Goal: Browse casually

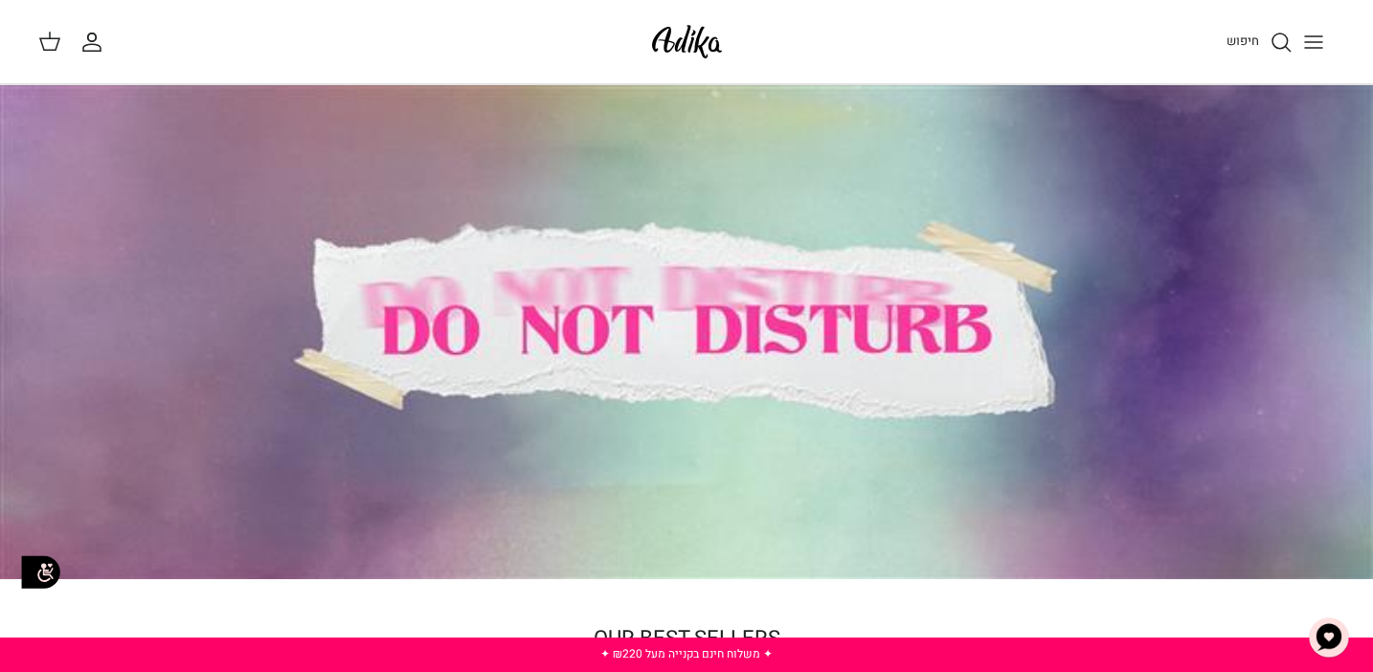
click at [1311, 51] on icon "Toggle menu" at bounding box center [1313, 42] width 23 height 23
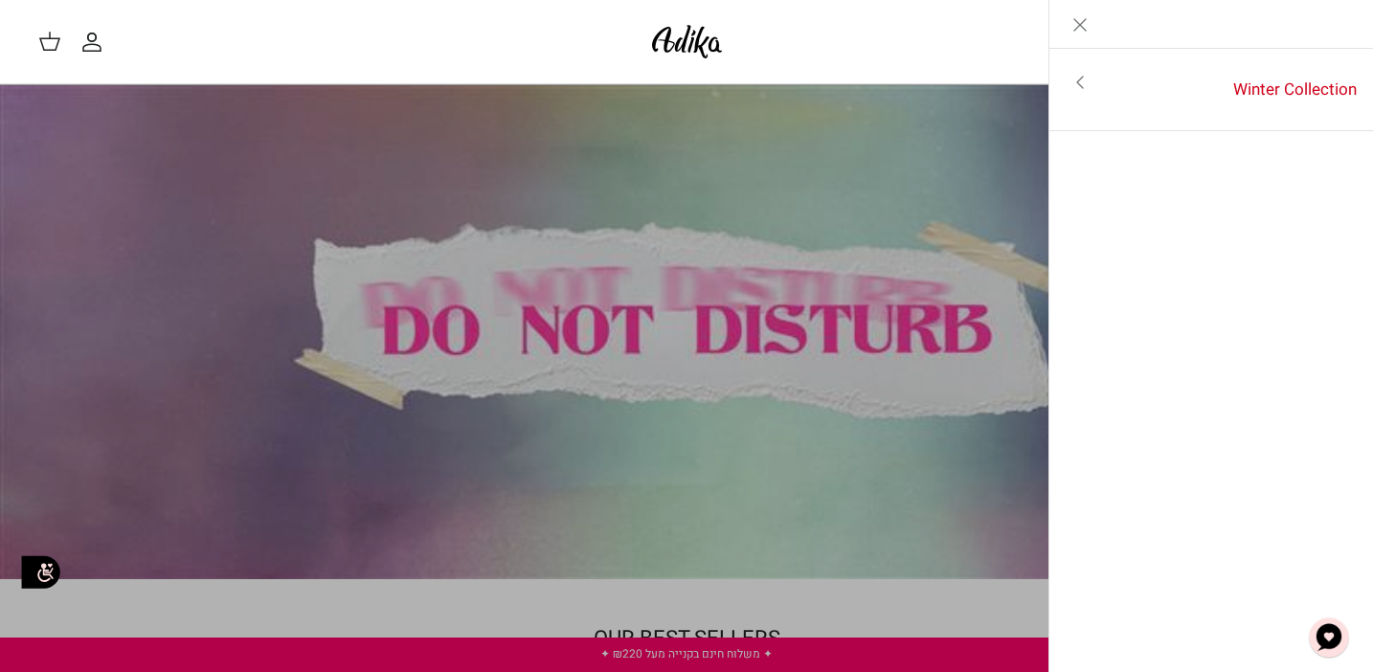
click at [1078, 77] on icon "Toggle menu" at bounding box center [1080, 82] width 23 height 23
click at [908, 133] on link "Toggle menu" at bounding box center [686, 336] width 1373 height 672
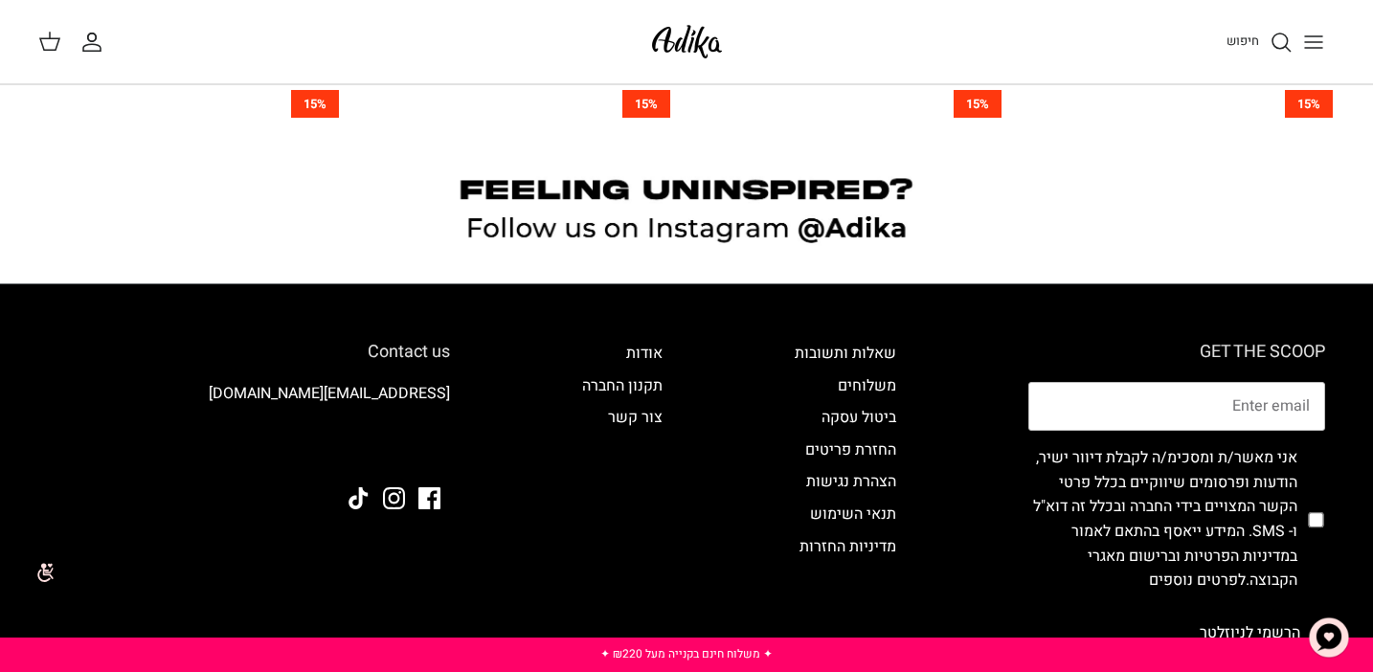
scroll to position [1628, 0]
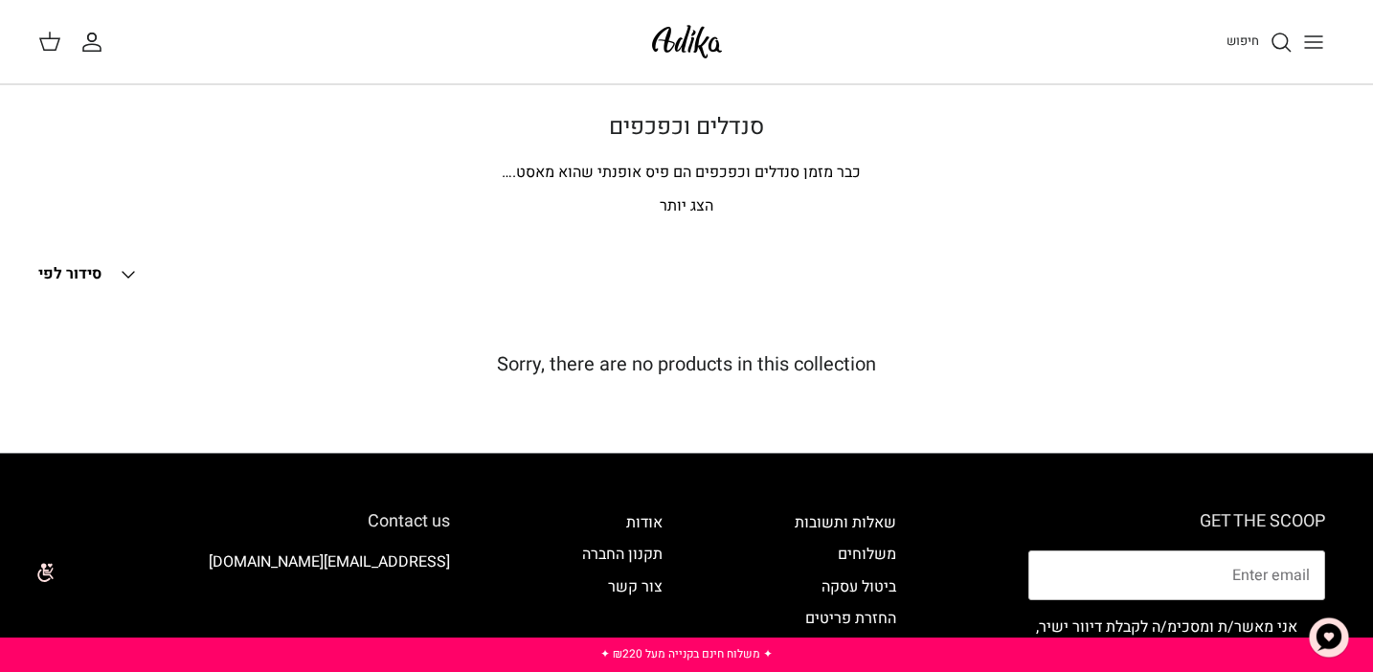
click at [693, 210] on p "הצג יותר" at bounding box center [686, 206] width 1296 height 25
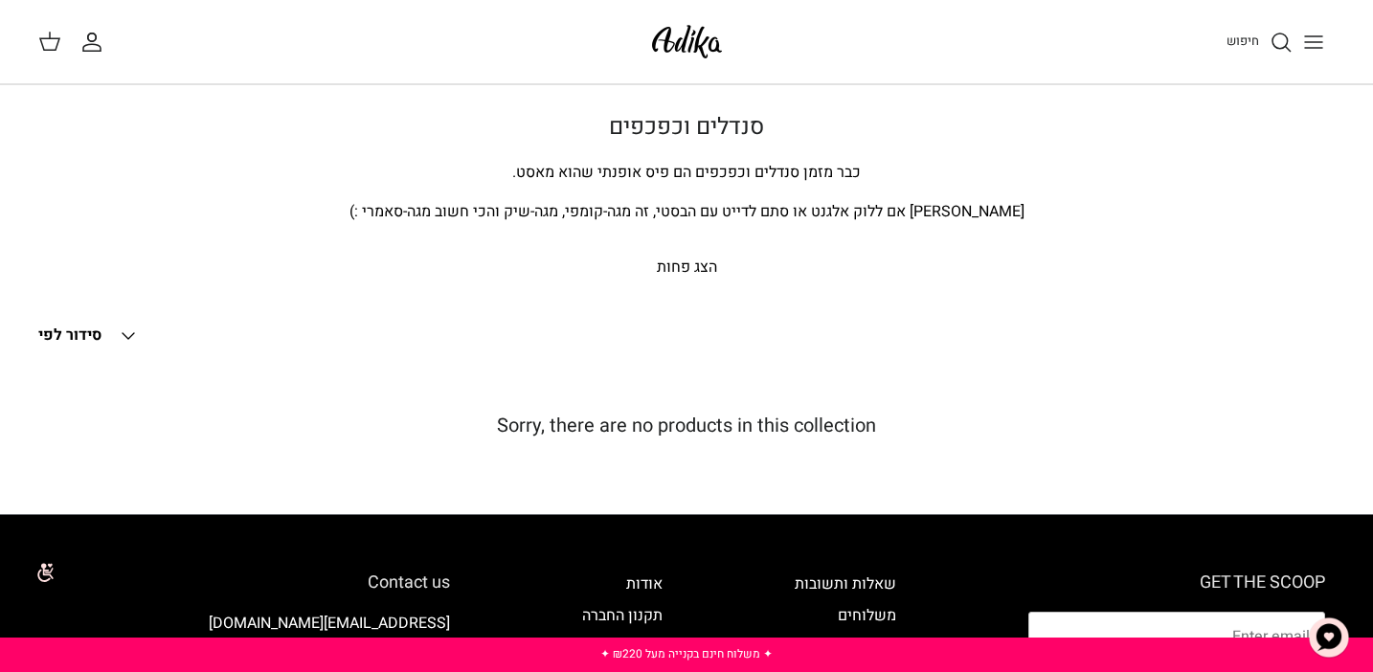
click at [694, 273] on p "הצג פחות" at bounding box center [686, 268] width 1296 height 25
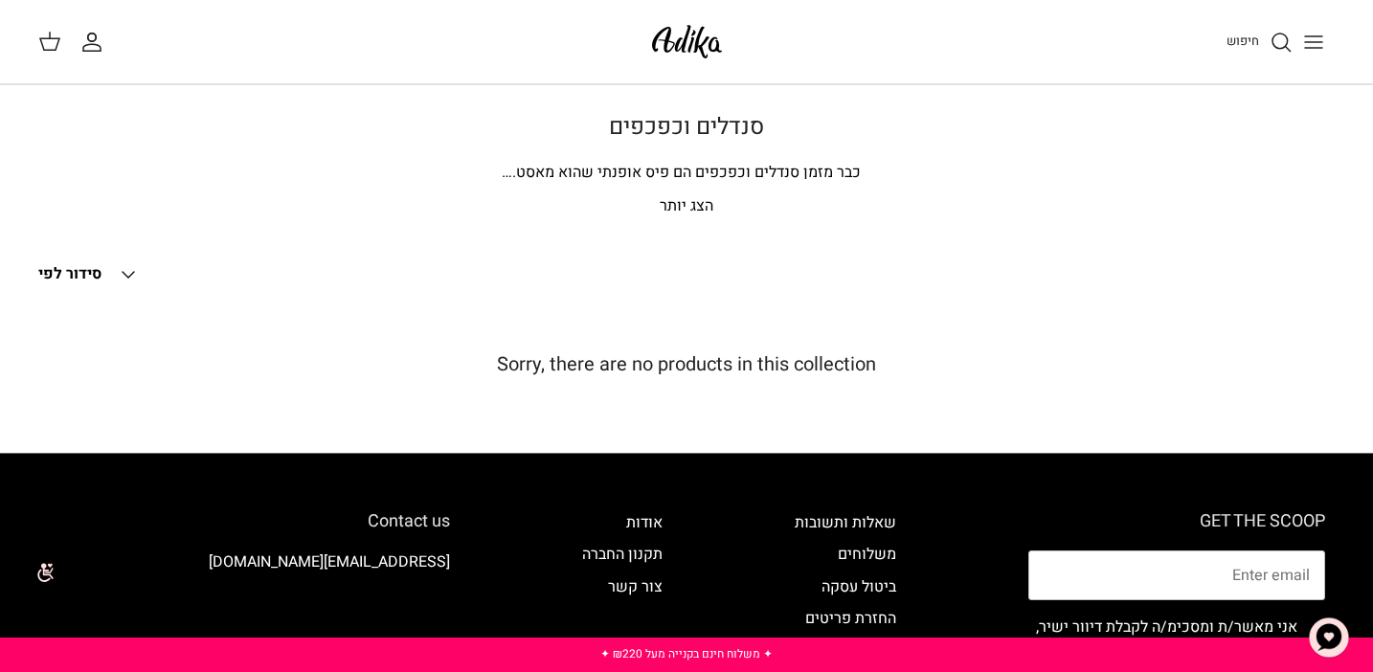
click at [689, 214] on p "הצג יותר" at bounding box center [686, 206] width 1296 height 25
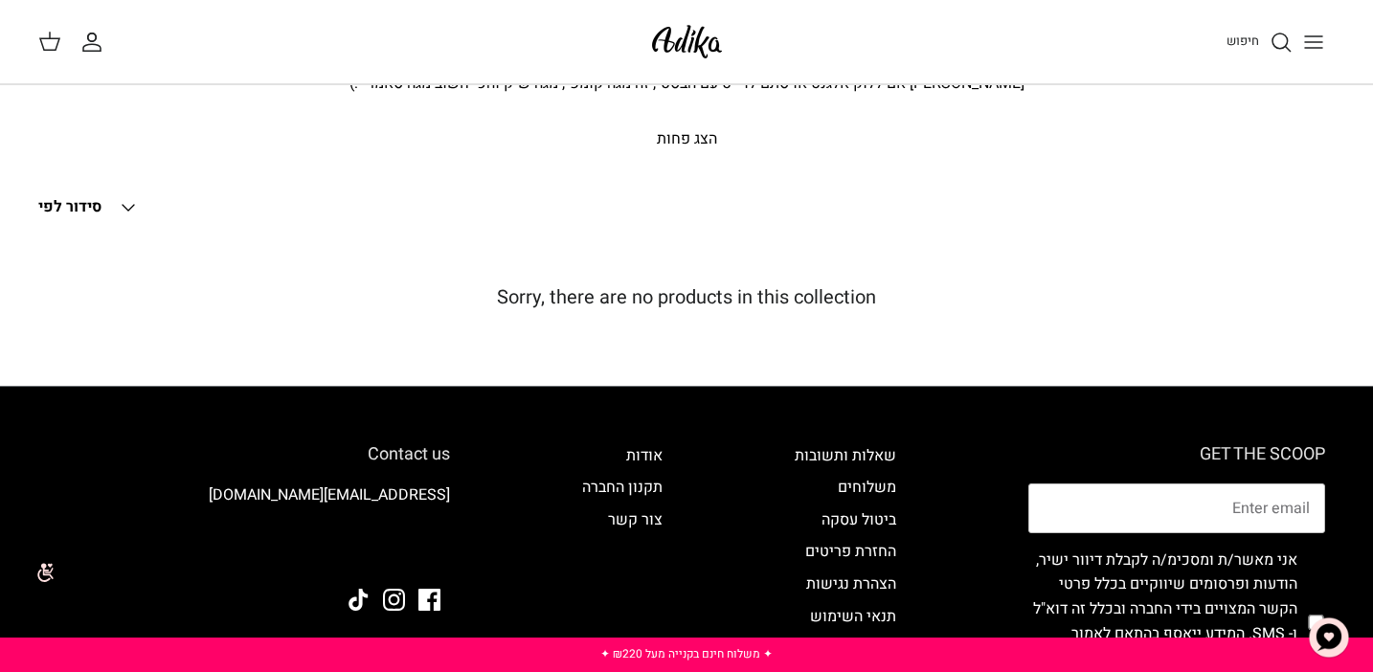
scroll to position [126, 0]
